Goal: Transaction & Acquisition: Purchase product/service

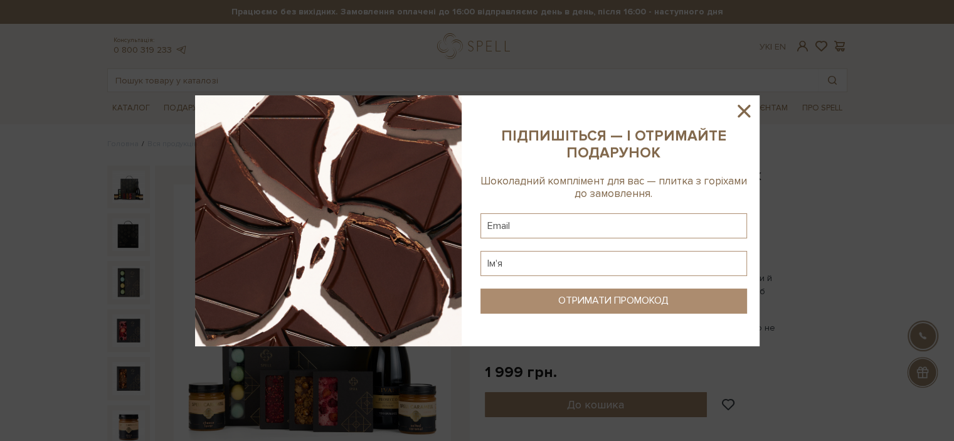
type input "helen.khapko@gmail.com"
click at [749, 109] on icon at bounding box center [744, 110] width 21 height 21
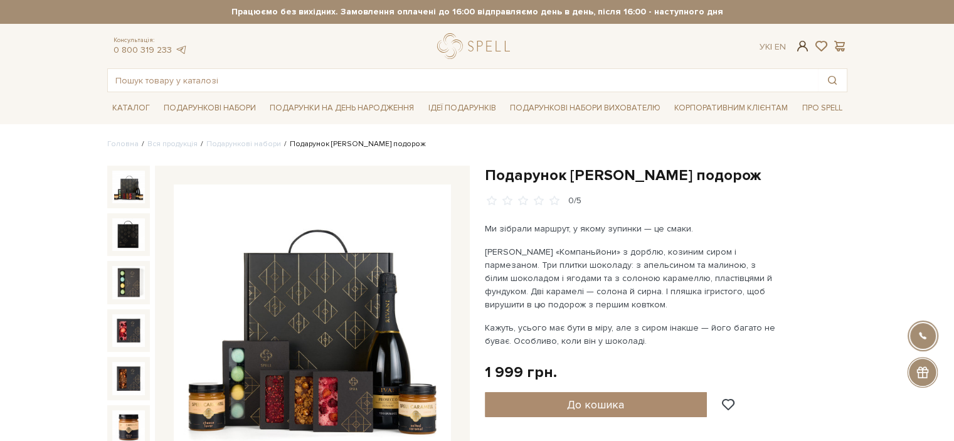
click at [800, 40] on span at bounding box center [802, 46] width 15 height 13
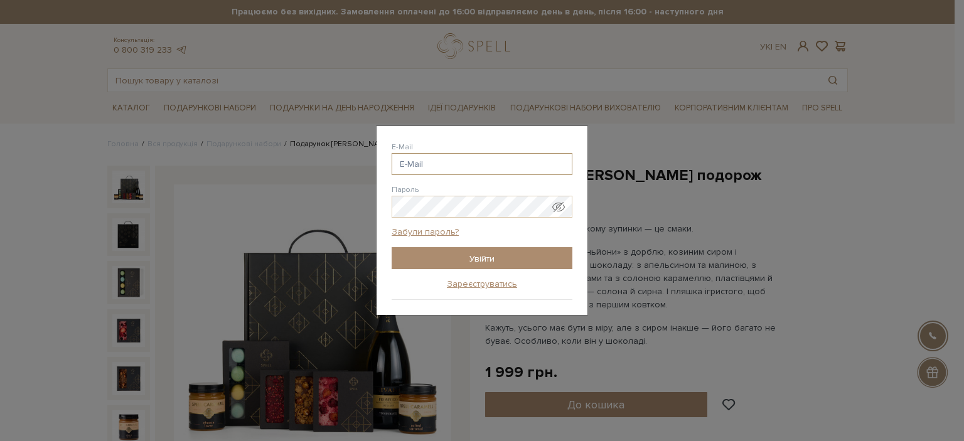
drag, startPoint x: 460, startPoint y: 163, endPoint x: 457, endPoint y: 173, distance: 9.7
click at [460, 163] on input "E-Mail" at bounding box center [482, 164] width 181 height 22
type input "helen.khapko@gmail.com"
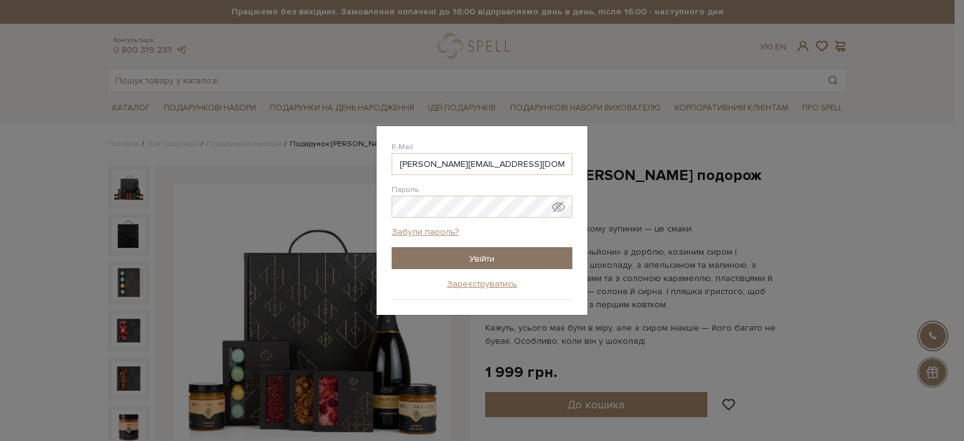
click at [461, 265] on input "Увійти" at bounding box center [482, 258] width 181 height 22
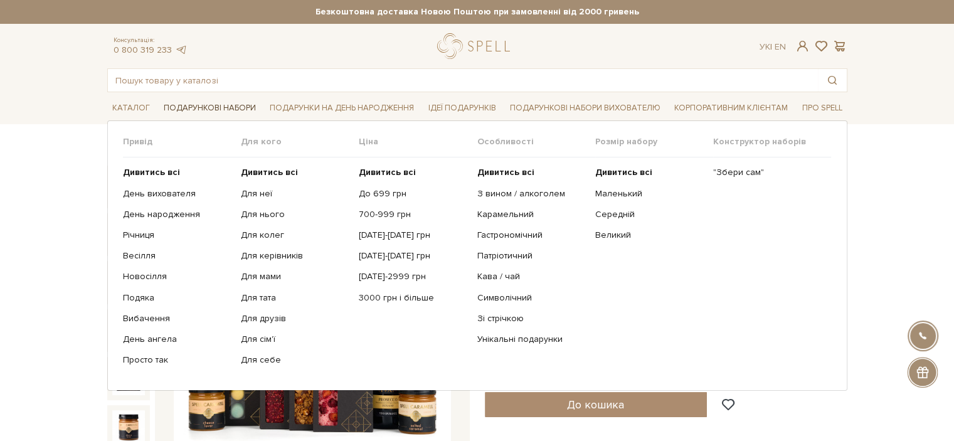
click at [218, 104] on link "Подарункові набори" at bounding box center [210, 108] width 102 height 19
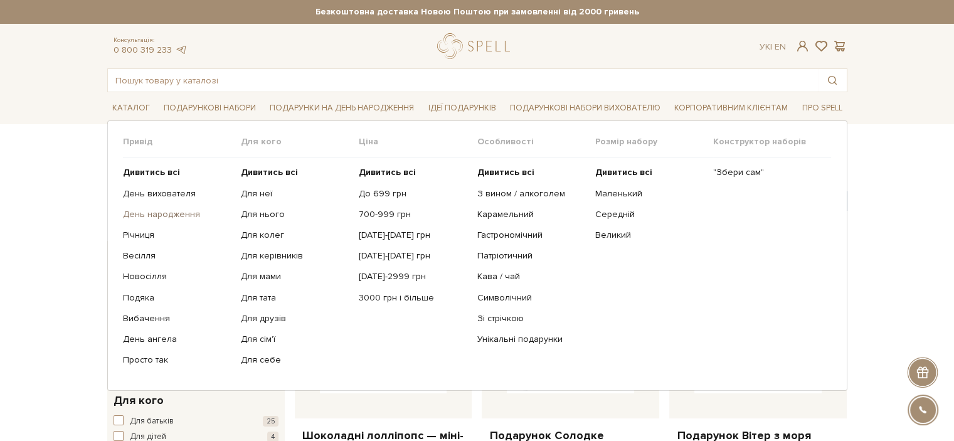
click at [167, 213] on link "День народження" at bounding box center [177, 214] width 109 height 11
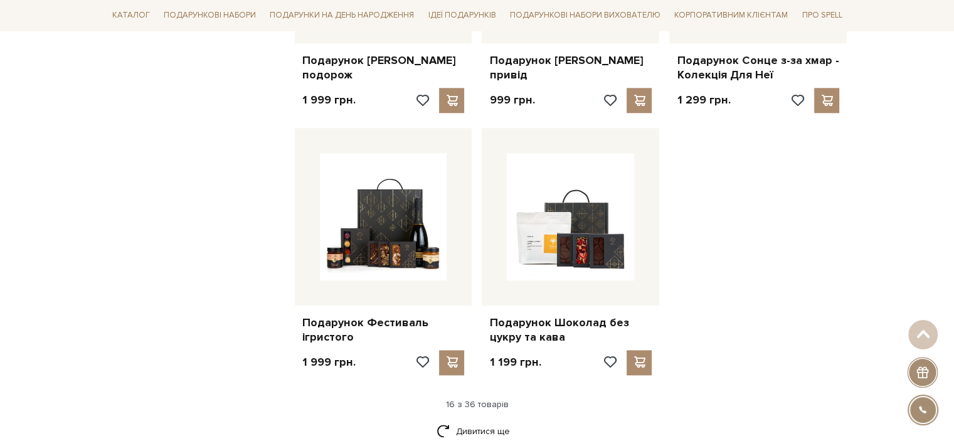
scroll to position [1454, 0]
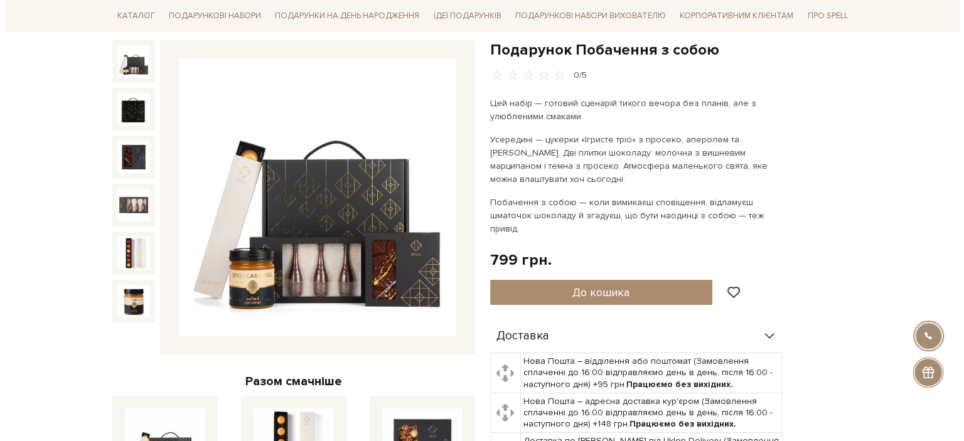
scroll to position [63, 0]
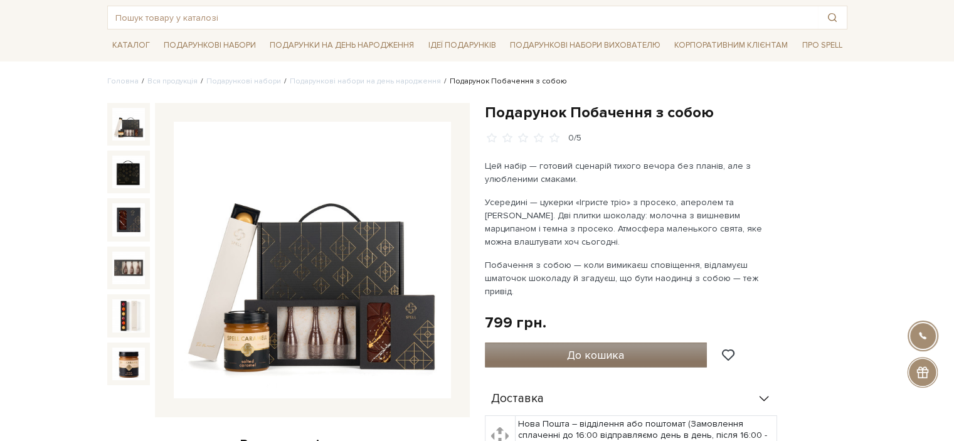
click at [601, 348] on span "До кошика" at bounding box center [595, 355] width 57 height 14
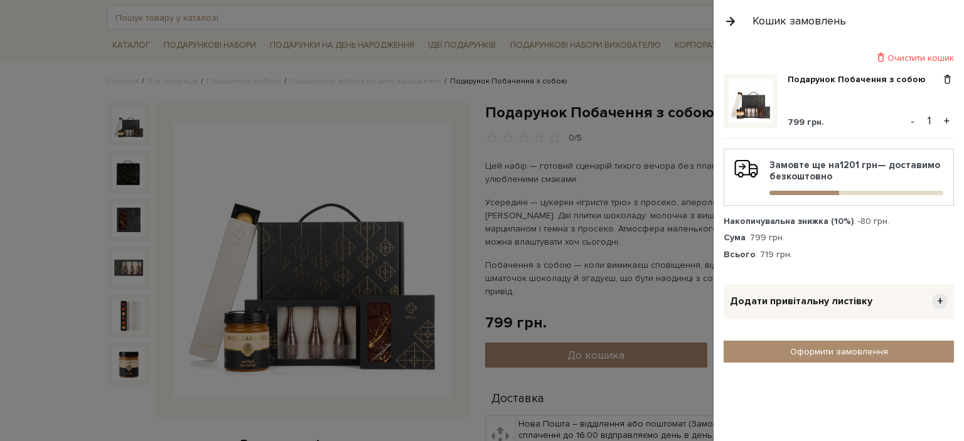
click at [939, 297] on span "+" at bounding box center [940, 302] width 16 height 16
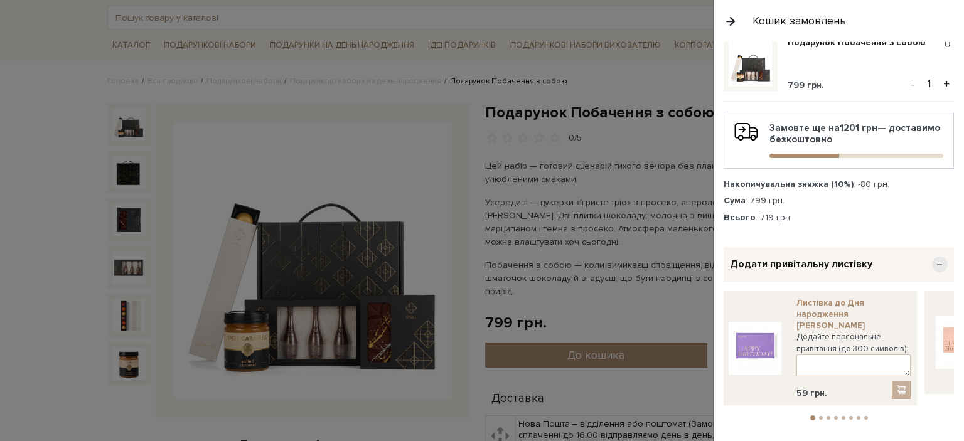
scroll to position [58, 0]
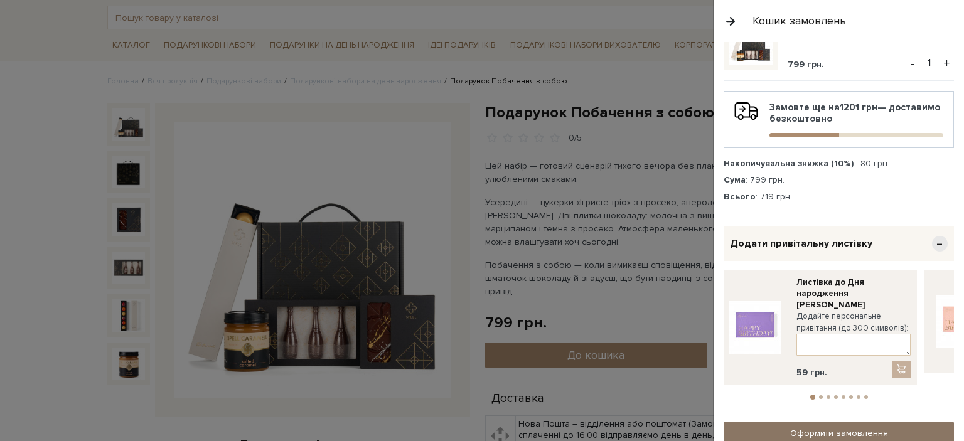
click at [843, 422] on link "Оформити замовлення" at bounding box center [838, 433] width 230 height 22
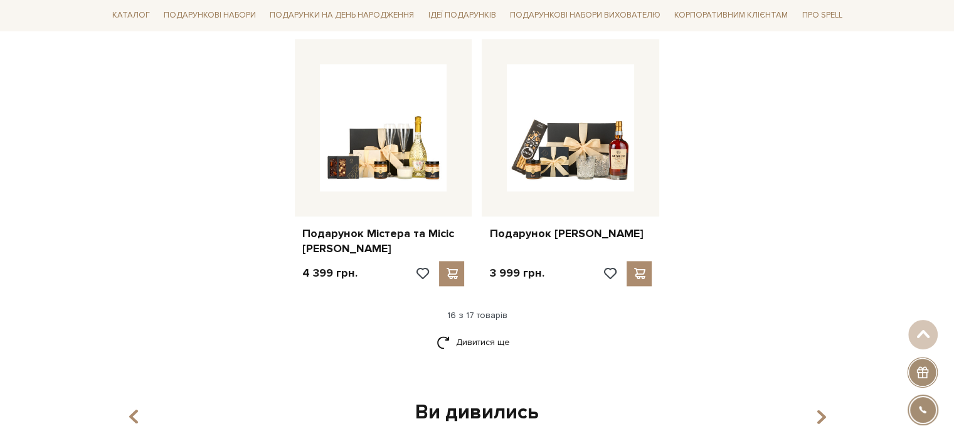
scroll to position [1506, 0]
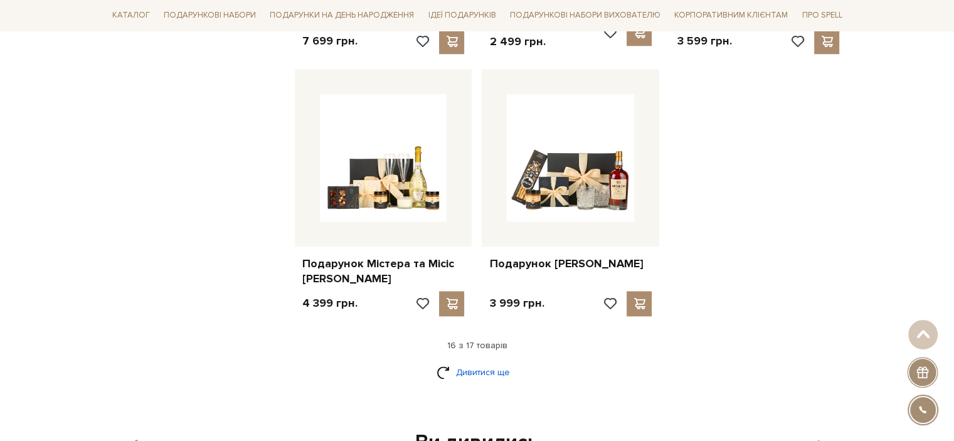
click at [487, 364] on link "Дивитися ще" at bounding box center [478, 372] width 82 height 22
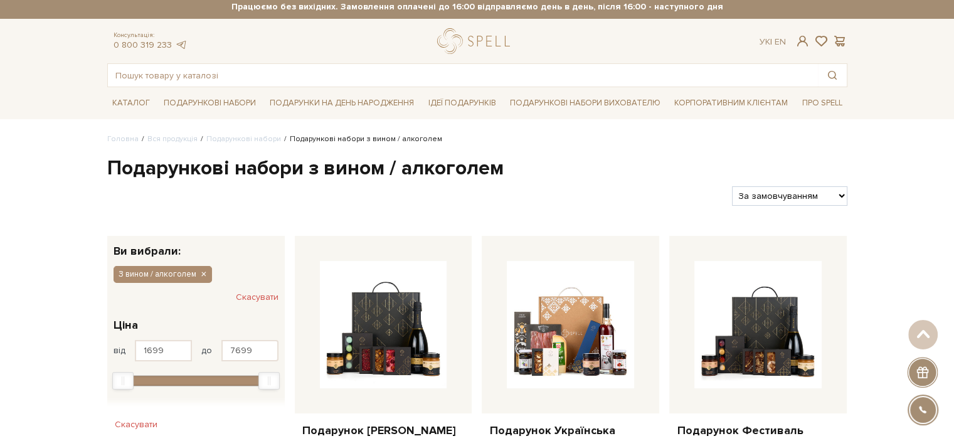
scroll to position [0, 0]
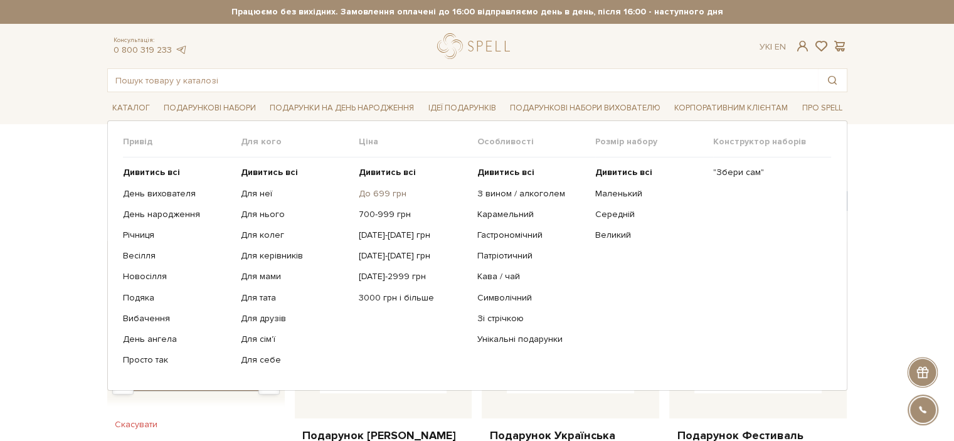
click at [382, 196] on link "До 699 грн" at bounding box center [413, 193] width 109 height 11
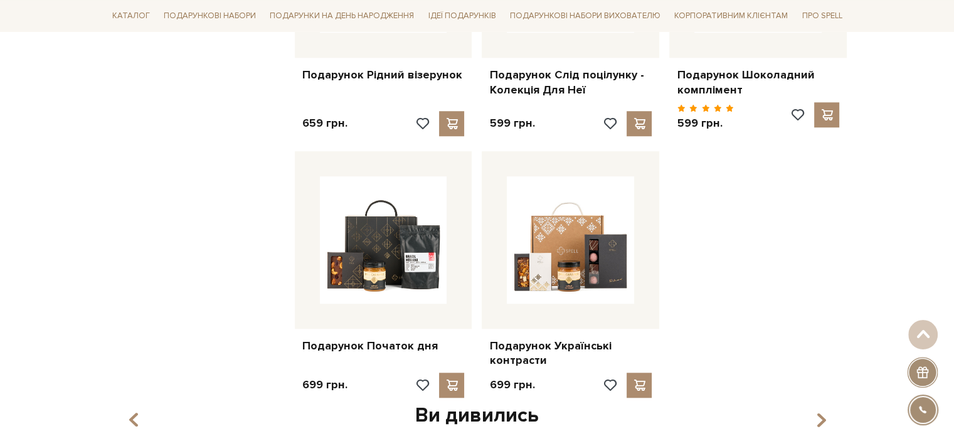
scroll to position [1165, 0]
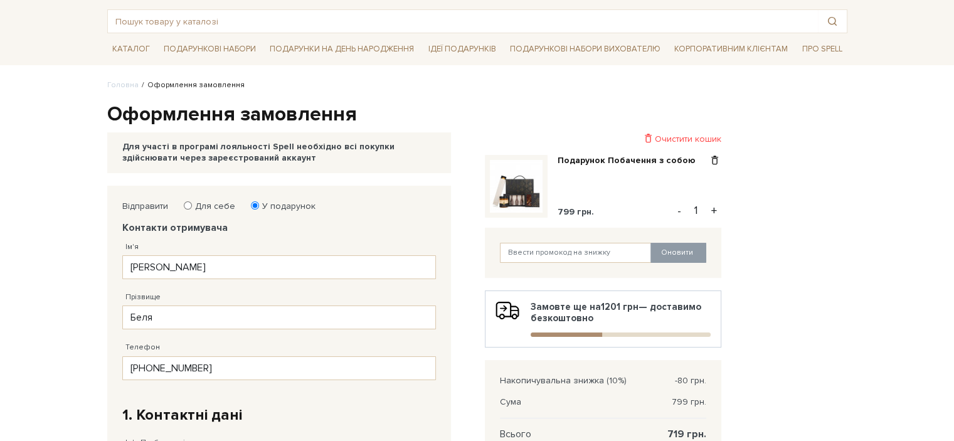
scroll to position [125, 0]
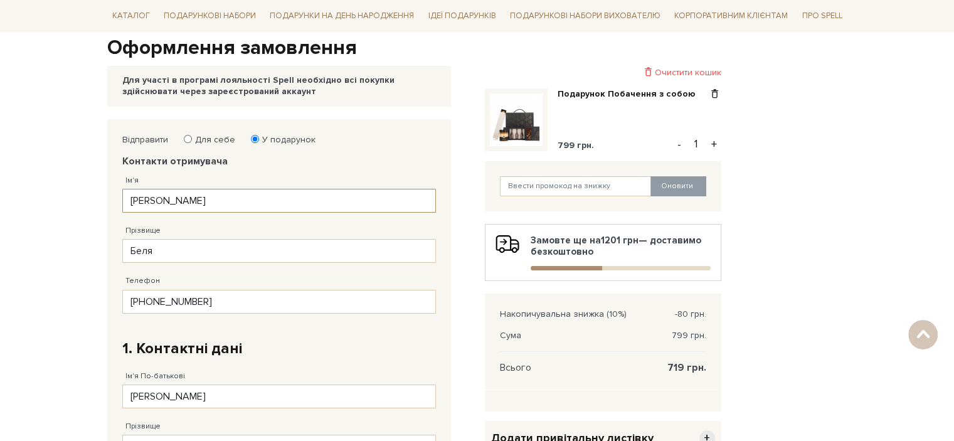
click at [186, 203] on input "[PERSON_NAME]" at bounding box center [279, 201] width 314 height 24
type input "D"
click at [188, 197] on input "[PERSON_NAME]" at bounding box center [279, 201] width 314 height 24
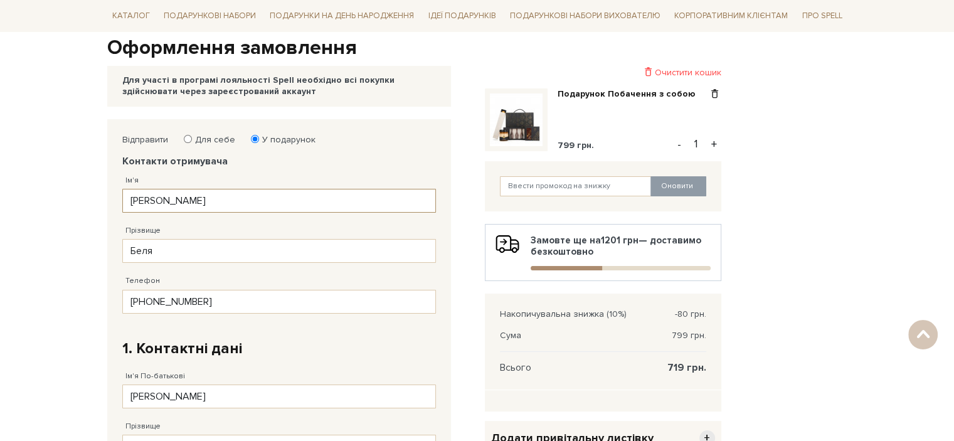
click at [188, 197] on input "[PERSON_NAME]" at bounding box center [279, 201] width 314 height 24
type input "[PERSON_NAME]"
click at [171, 245] on input "Беля" at bounding box center [279, 251] width 314 height 24
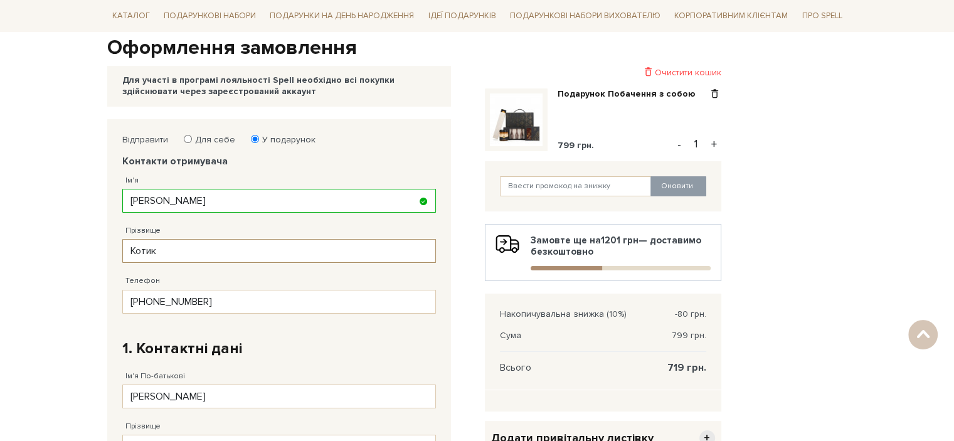
type input "Котик"
drag, startPoint x: 238, startPoint y: 300, endPoint x: 144, endPoint y: 299, distance: 94.8
click at [144, 298] on input "[PHONE_NUMBER]" at bounding box center [279, 302] width 314 height 24
click at [186, 297] on input "38 (095) 731 69 __" at bounding box center [279, 302] width 314 height 24
click at [180, 300] on input "38 (095) 731 69 __" at bounding box center [279, 302] width 314 height 24
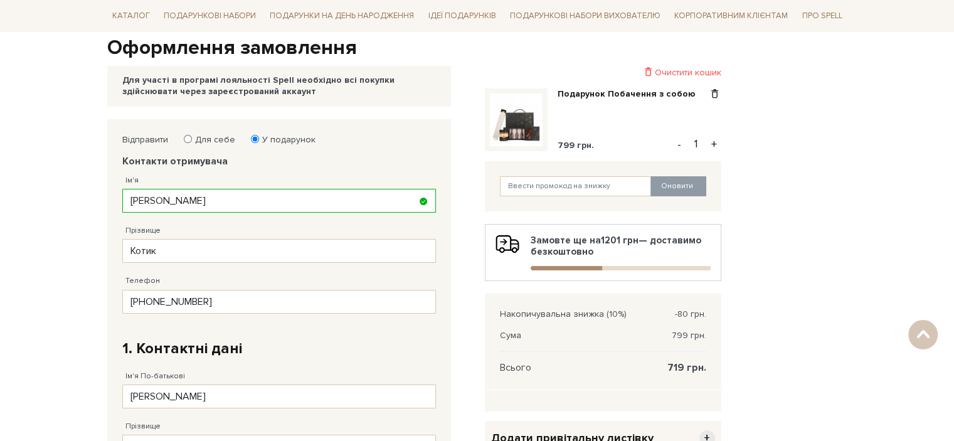
click at [291, 331] on fieldset "Відправити Для себе У подарунок Контакти отримувача Ім'я [PERSON_NAME] Заповніт…" at bounding box center [279, 388] width 314 height 509
click at [228, 305] on input "[PHONE_NUMBER]" at bounding box center [279, 302] width 314 height 24
drag, startPoint x: 185, startPoint y: 301, endPoint x: 171, endPoint y: 300, distance: 13.8
click at [171, 300] on input "[PHONE_NUMBER]" at bounding box center [279, 302] width 314 height 24
click at [191, 301] on input "[PHONE_NUMBER]" at bounding box center [279, 302] width 314 height 24
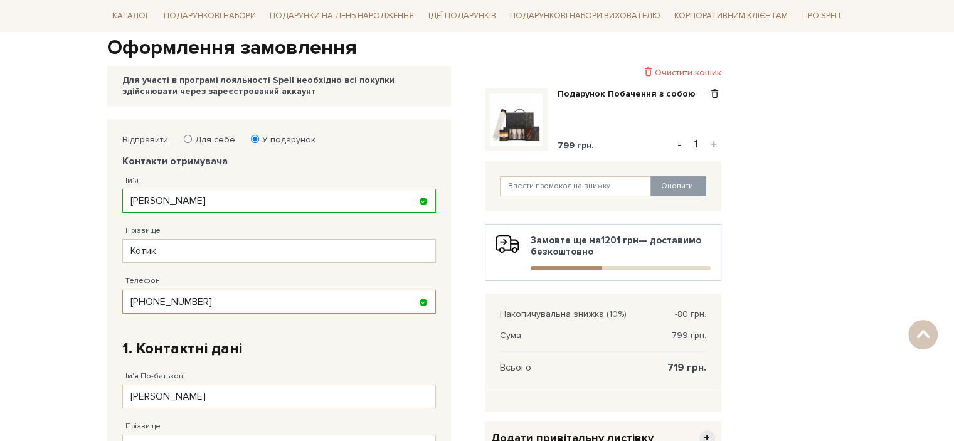
type input "[PHONE_NUMBER]"
click at [284, 332] on fieldset "Відправити Для себе У подарунок Контакти отримувача Ім'я [PERSON_NAME] Заповніт…" at bounding box center [279, 388] width 314 height 509
click at [326, 342] on h2 "1. Контактні дані" at bounding box center [279, 348] width 314 height 19
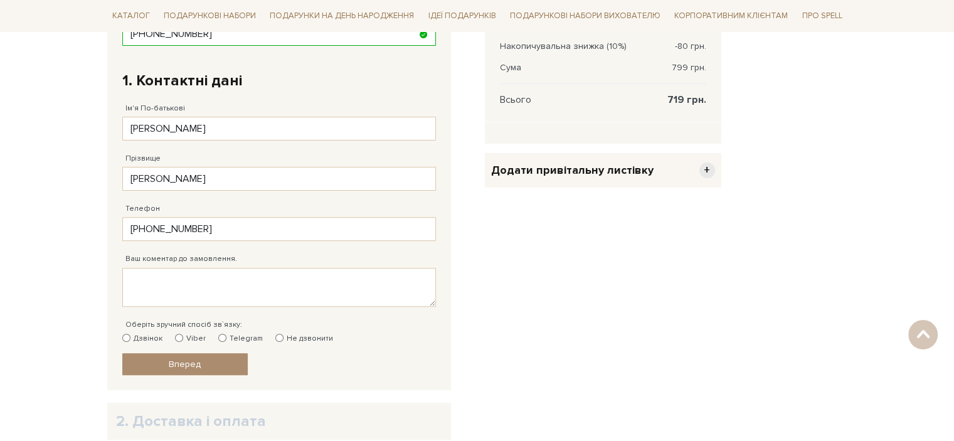
scroll to position [439, 0]
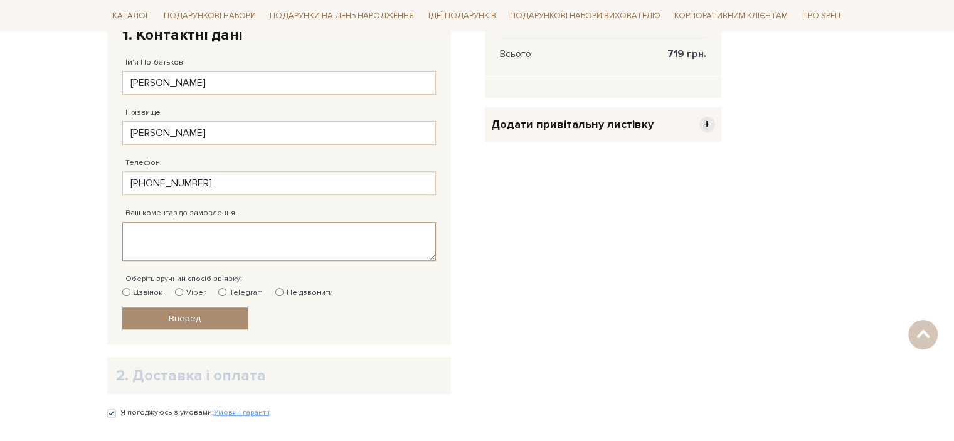
click at [198, 233] on textarea "Ваш коментар до замовлення." at bounding box center [279, 241] width 314 height 39
type textarea "додайте будь ласка листівку - Влад, щиро вітаємо з Днем народження!"
click at [275, 292] on input "Не дзвонити" at bounding box center [279, 292] width 8 height 8
radio input "true"
click at [225, 245] on textarea "додайте будь ласка листівку - Влад, щиро вітаємо з Днем народження!" at bounding box center [279, 241] width 314 height 39
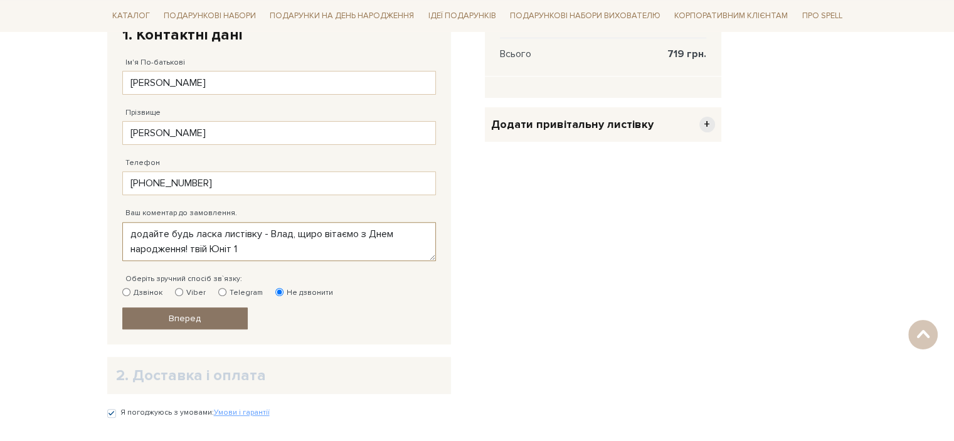
type textarea "додайте будь ласка листівку - Влад, щиро вітаємо з Днем народження! твій Юніт 1"
click at [196, 316] on span "Вперед" at bounding box center [185, 318] width 32 height 11
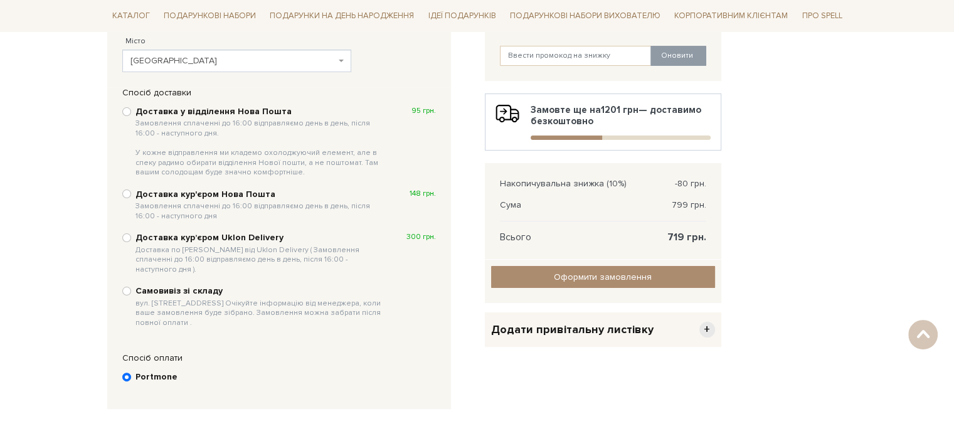
scroll to position [235, 0]
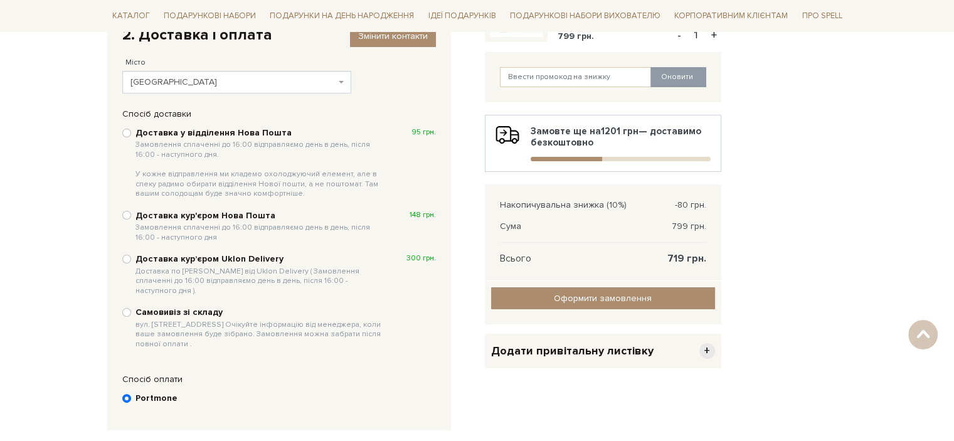
click at [243, 129] on b "Доставка у відділення Нова Пошта Замовлення сплаченні до 16:00 відправляємо ден…" at bounding box center [261, 163] width 250 height 72
click at [131, 129] on input "Доставка у відділення Нова Пошта Замовлення сплаченні до 16:00 відправляємо ден…" at bounding box center [126, 133] width 9 height 9
radio input "true"
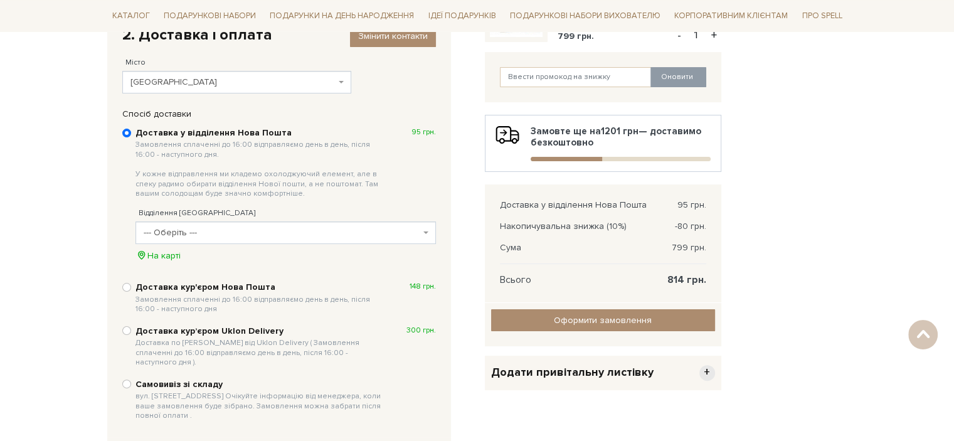
click at [299, 233] on span "--- Оберіть ---" at bounding box center [282, 233] width 277 height 13
